Goal: Task Accomplishment & Management: Complete application form

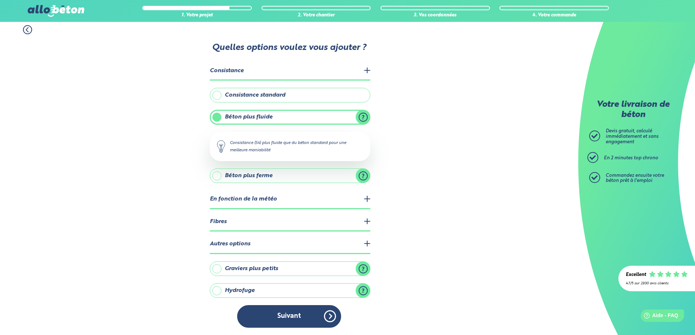
click at [294, 241] on legend "Autres options" at bounding box center [290, 244] width 160 height 19
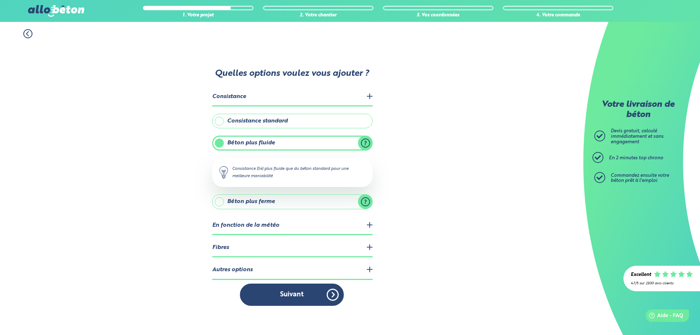
click at [299, 248] on legend "Fibres" at bounding box center [292, 248] width 160 height 19
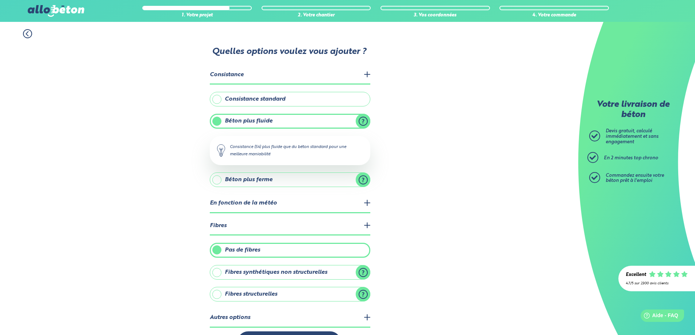
click at [302, 230] on legend "Fibres" at bounding box center [290, 226] width 160 height 19
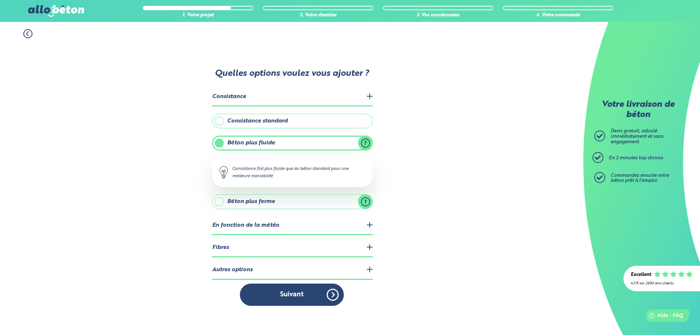
click at [302, 222] on legend "En fonction de la météo" at bounding box center [292, 226] width 160 height 19
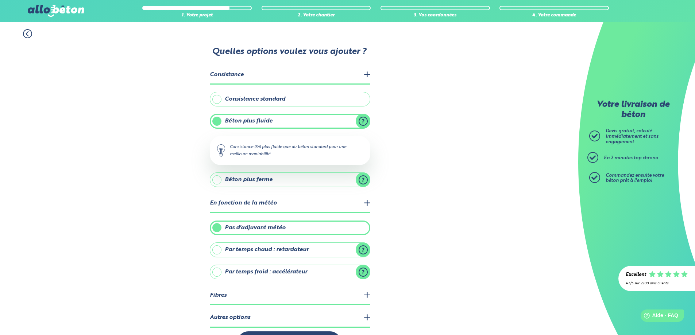
click at [303, 206] on legend "En fonction de la météo" at bounding box center [290, 203] width 160 height 19
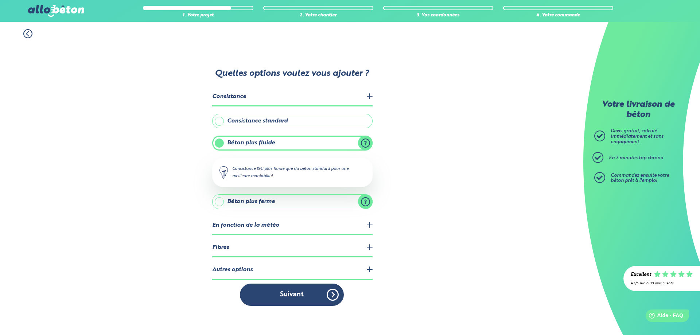
click at [330, 143] on label "Béton plus fluide" at bounding box center [292, 143] width 160 height 15
click at [0, 0] on input "Béton plus fluide" at bounding box center [0, 0] width 0 height 0
click at [217, 143] on label "Béton plus fluide" at bounding box center [292, 143] width 160 height 15
click at [0, 0] on input "Béton plus fluide" at bounding box center [0, 0] width 0 height 0
click at [234, 121] on label "Consistance standard" at bounding box center [292, 121] width 160 height 15
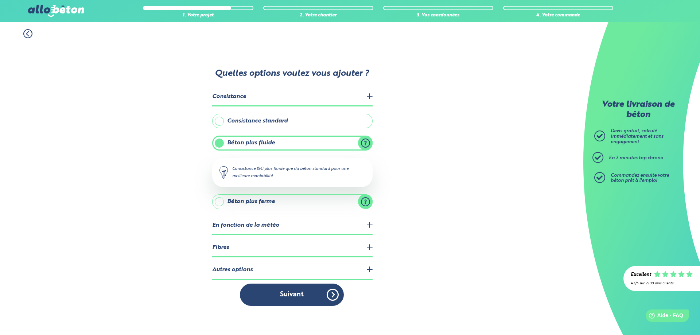
click at [0, 0] on input "Consistance standard" at bounding box center [0, 0] width 0 height 0
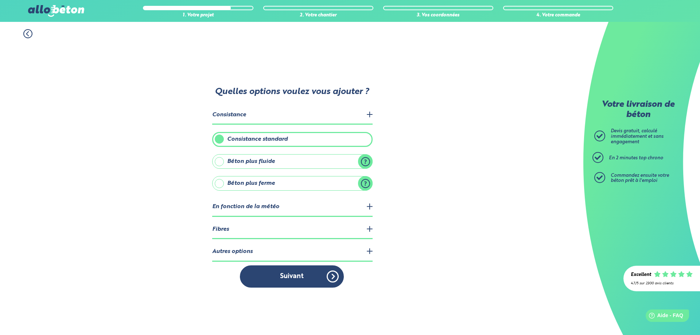
click at [356, 114] on legend "Consistance" at bounding box center [292, 115] width 160 height 19
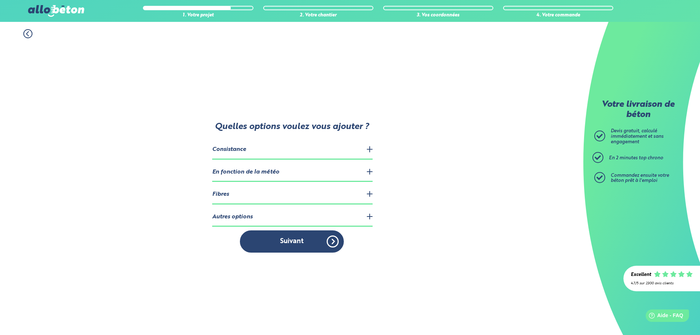
click at [314, 149] on legend "Consistance" at bounding box center [292, 150] width 160 height 19
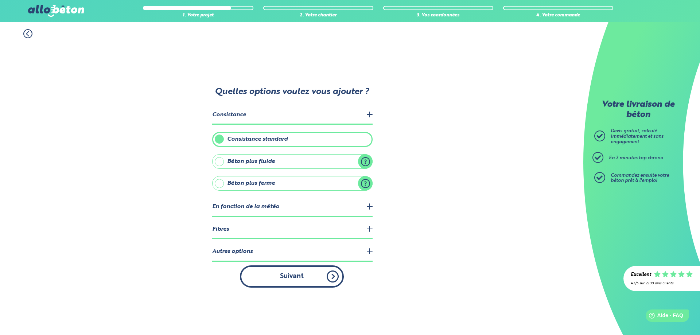
click at [299, 280] on button "Suivant" at bounding box center [292, 277] width 104 height 22
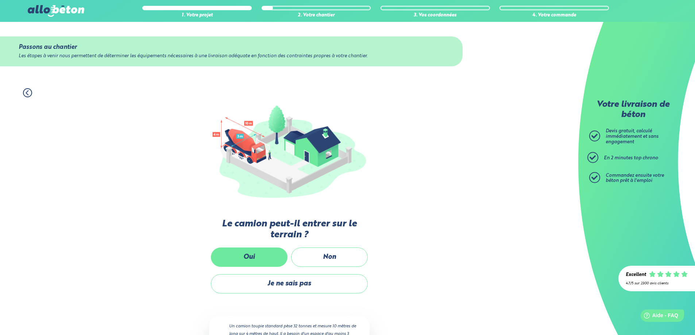
click at [264, 254] on label "Oui" at bounding box center [249, 257] width 77 height 19
click at [0, 0] on input "Oui" at bounding box center [0, 0] width 0 height 0
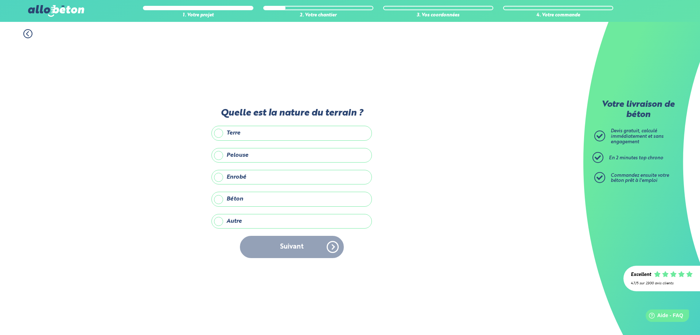
click at [270, 174] on label "Enrobé" at bounding box center [292, 177] width 160 height 15
click at [0, 0] on input "Enrobé" at bounding box center [0, 0] width 0 height 0
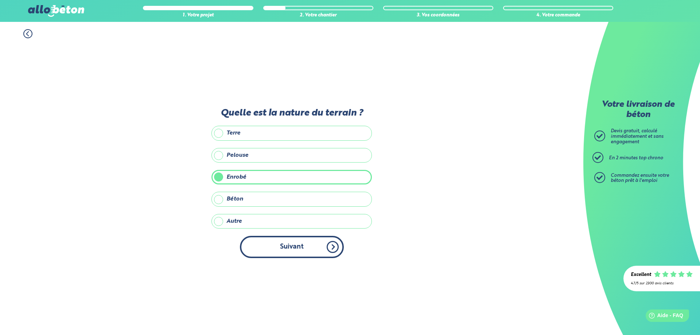
click at [294, 246] on button "Suivant" at bounding box center [292, 247] width 104 height 22
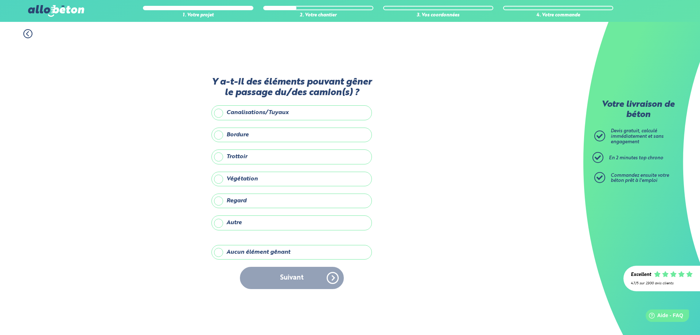
click at [268, 251] on label "Aucun élément gênant" at bounding box center [292, 252] width 160 height 15
click at [0, 0] on input "Aucun élément gênant" at bounding box center [0, 0] width 0 height 0
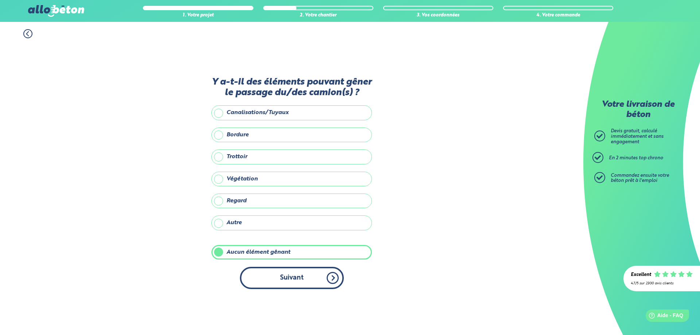
click at [283, 279] on button "Suivant" at bounding box center [292, 278] width 104 height 22
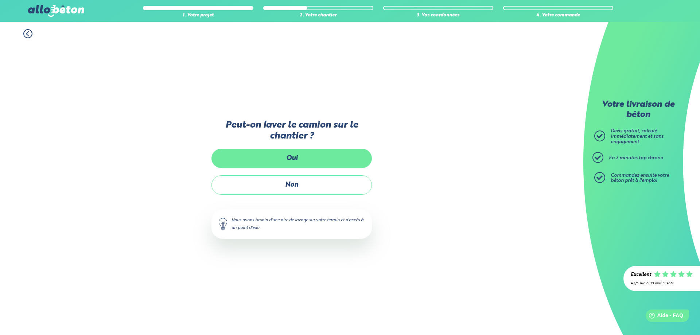
click at [306, 159] on label "Oui" at bounding box center [292, 158] width 160 height 19
click at [0, 0] on input "Oui" at bounding box center [0, 0] width 0 height 0
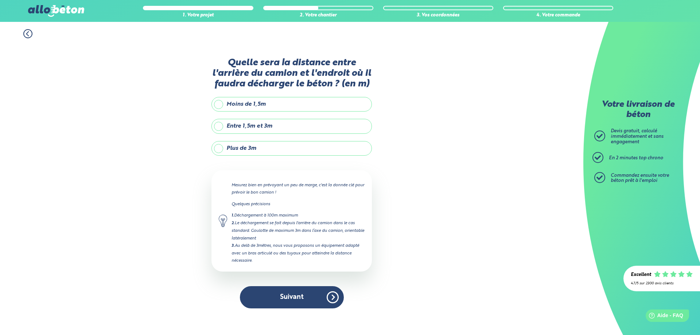
click at [296, 101] on label "Moins de 1,5m" at bounding box center [292, 104] width 160 height 15
click at [0, 0] on input "Moins de 1,5m" at bounding box center [0, 0] width 0 height 0
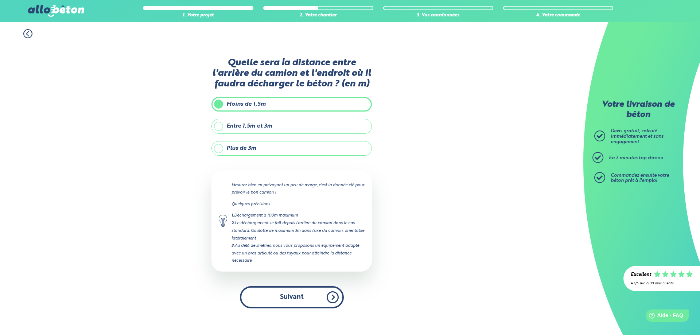
click at [313, 297] on button "Suivant" at bounding box center [292, 297] width 104 height 22
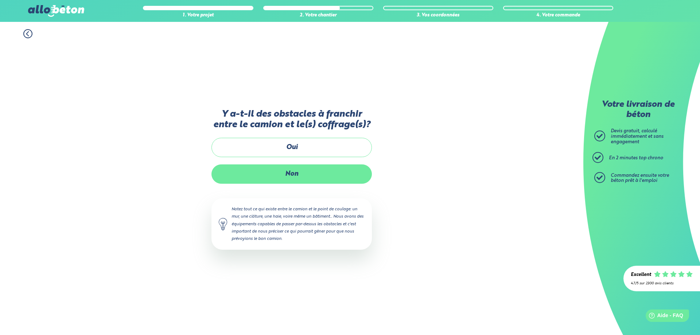
click at [300, 174] on label "Non" at bounding box center [292, 174] width 160 height 19
click at [0, 0] on input "Non" at bounding box center [0, 0] width 0 height 0
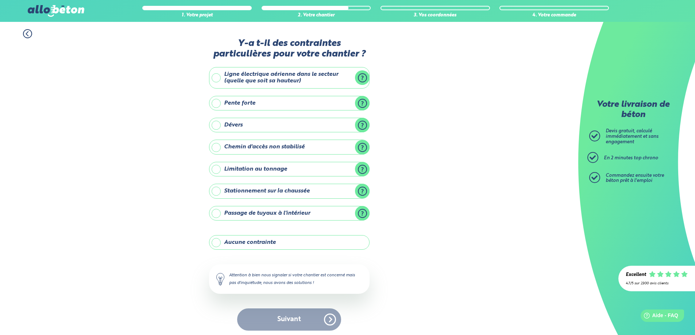
click at [287, 244] on label "Aucune contrainte" at bounding box center [289, 242] width 160 height 15
click at [0, 0] on input "Aucune contrainte" at bounding box center [0, 0] width 0 height 0
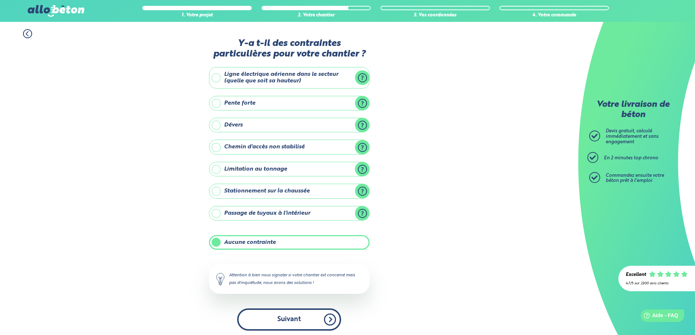
click at [294, 320] on button "Suivant" at bounding box center [289, 320] width 104 height 22
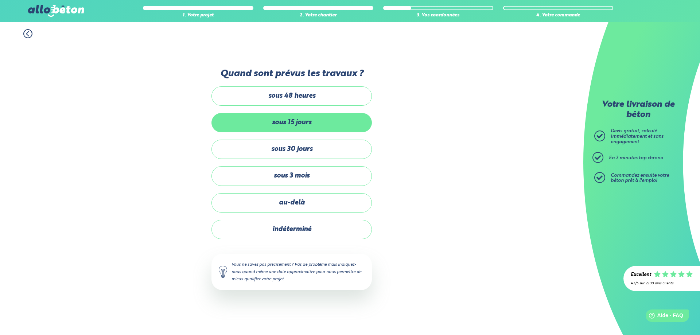
click at [328, 120] on label "sous 15 jours" at bounding box center [292, 122] width 160 height 19
click at [0, 0] on input "sous 15 jours" at bounding box center [0, 0] width 0 height 0
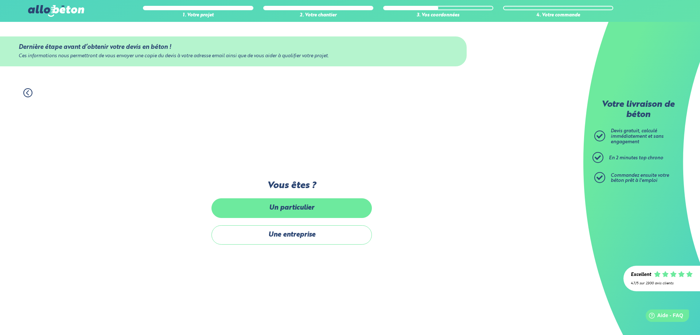
click at [305, 211] on label "Un particulier" at bounding box center [292, 207] width 160 height 19
click at [0, 0] on input "Un particulier" at bounding box center [0, 0] width 0 height 0
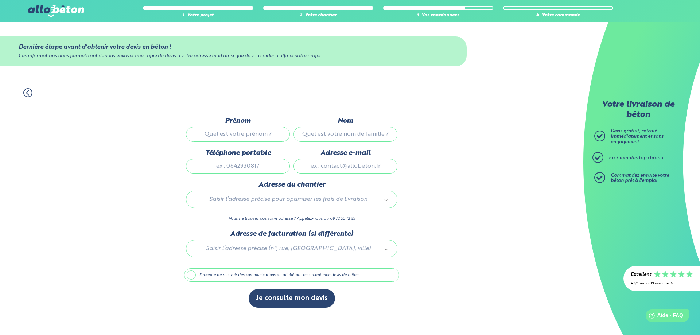
click at [259, 132] on input "Prénom" at bounding box center [238, 134] width 104 height 15
type input "[PERSON_NAME]"
type input "Bouré"
type input "[STREET_ADDRESS]"
click at [224, 167] on input "Téléphone portable" at bounding box center [238, 166] width 104 height 15
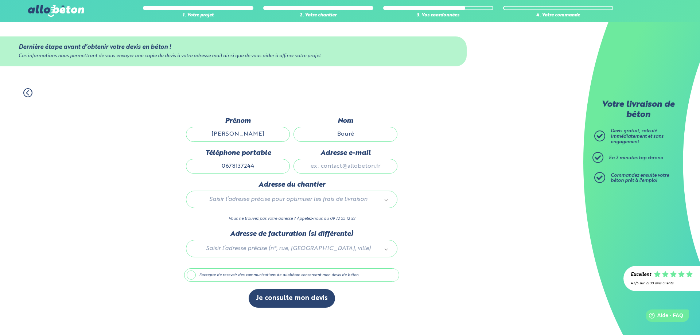
type input "0678137244"
click at [340, 165] on input "Adresse e-mail" at bounding box center [346, 166] width 104 height 15
type input "[PERSON_NAME][EMAIL_ADDRESS][DOMAIN_NAME]"
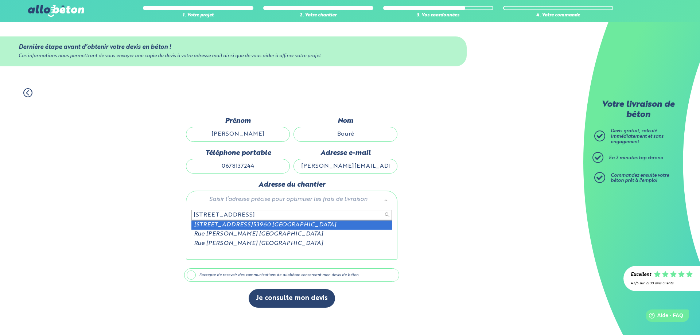
type input "[STREET_ADDRESS]"
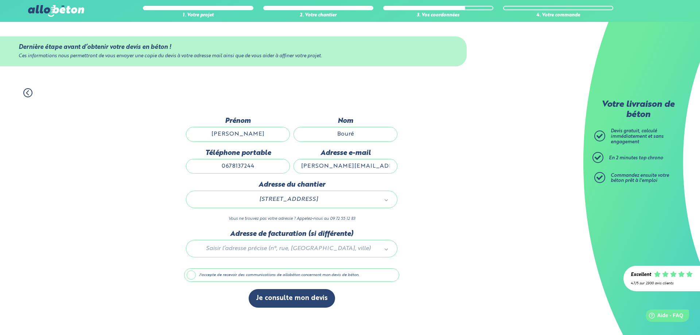
click at [259, 275] on label "J'accepte de recevoir des communications de allobéton concernant mon devis de b…" at bounding box center [291, 275] width 215 height 14
click at [0, 0] on input "J'accepte de recevoir des communications de allobéton concernant mon devis de b…" at bounding box center [0, 0] width 0 height 0
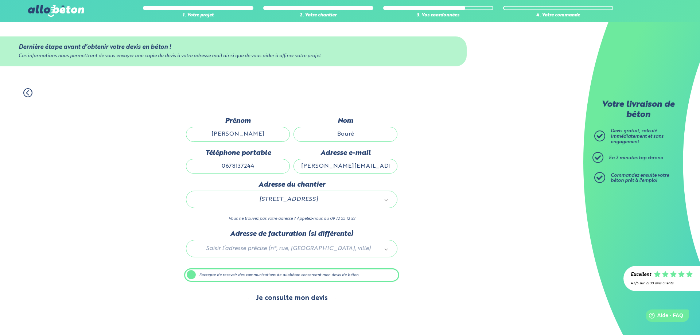
click at [279, 299] on button "Je consulte mon devis" at bounding box center [292, 298] width 86 height 19
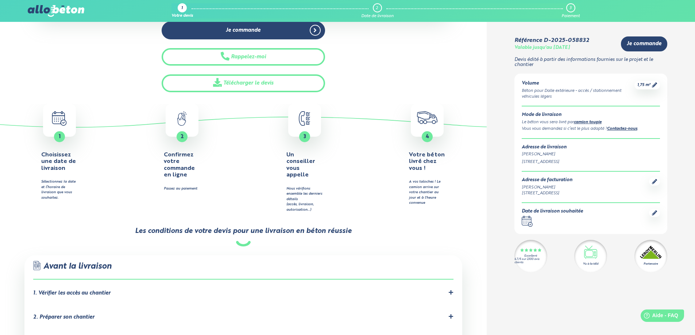
scroll to position [182, 0]
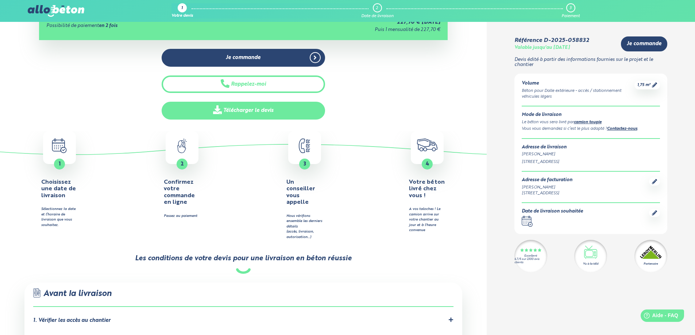
click at [255, 110] on link "Télécharger le devis" at bounding box center [243, 111] width 163 height 18
